Goal: Use online tool/utility: Utilize a website feature to perform a specific function

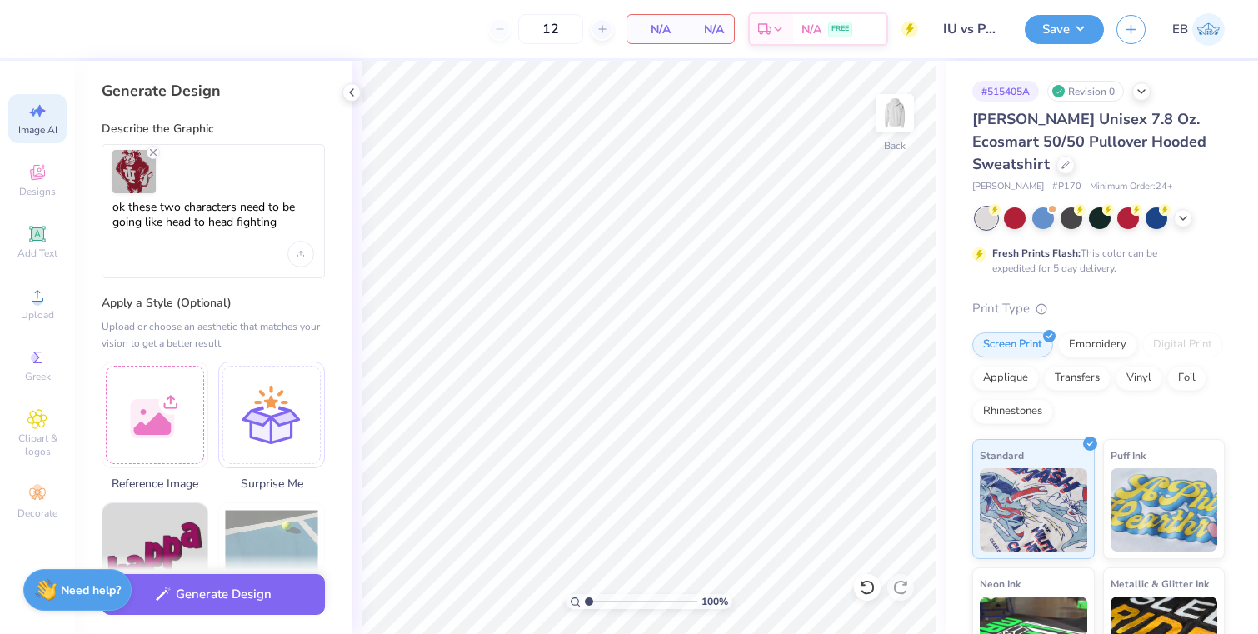
select select "4"
click at [127, 410] on div at bounding box center [155, 412] width 107 height 107
click at [160, 433] on div at bounding box center [155, 412] width 107 height 107
click at [298, 263] on div "Upload image" at bounding box center [301, 254] width 27 height 27
click at [303, 585] on button "Generate Design" at bounding box center [213, 590] width 223 height 41
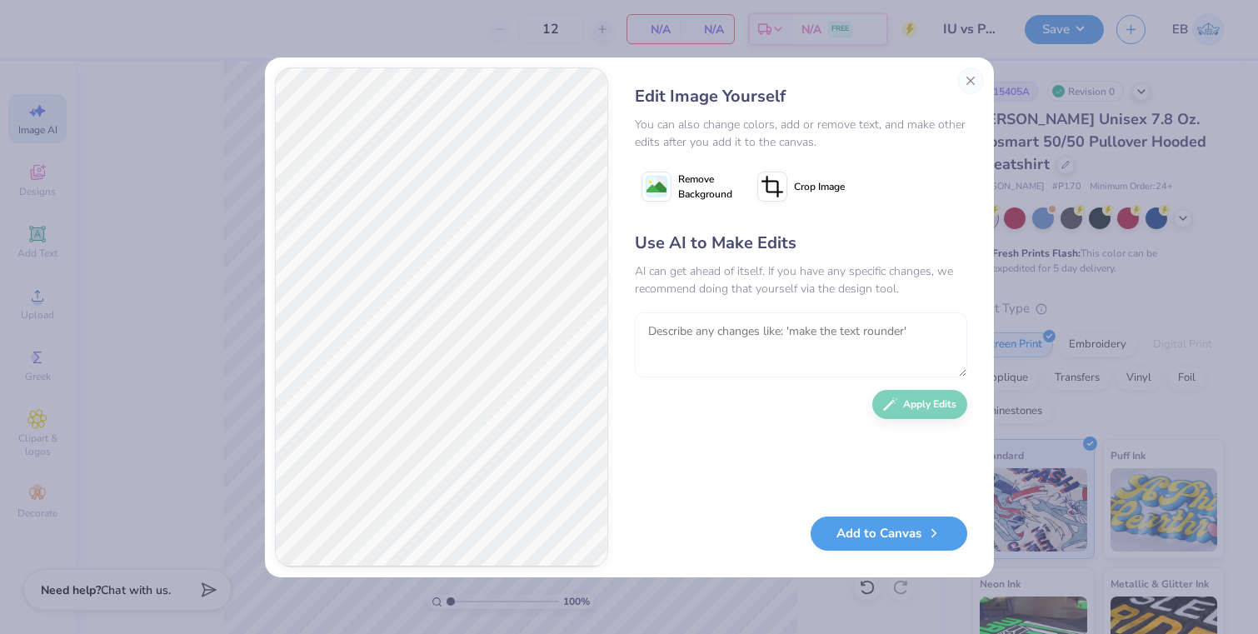
click at [671, 343] on textarea at bounding box center [801, 345] width 333 height 65
click at [825, 335] on textarea "no legs on the train, and can they e like heaad butting each otherb" at bounding box center [801, 345] width 333 height 65
click at [879, 333] on textarea "no legs on the train, and can they be like heaad butting each otherb" at bounding box center [801, 345] width 333 height 65
click at [711, 348] on textarea "no legs on the train, and can they be like head butting each otherb" at bounding box center [801, 345] width 333 height 65
type textarea "no legs on the train, and can they be like head butting each other"
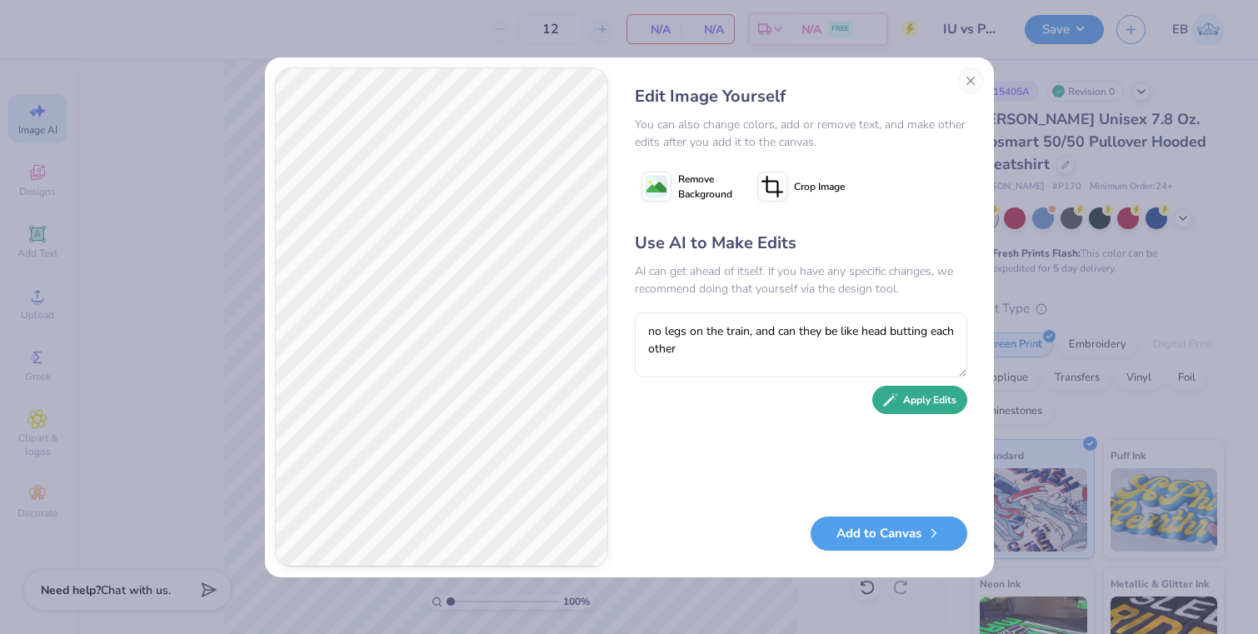
click at [946, 404] on button "Apply Edits" at bounding box center [920, 400] width 95 height 29
